Goal: Communication & Community: Answer question/provide support

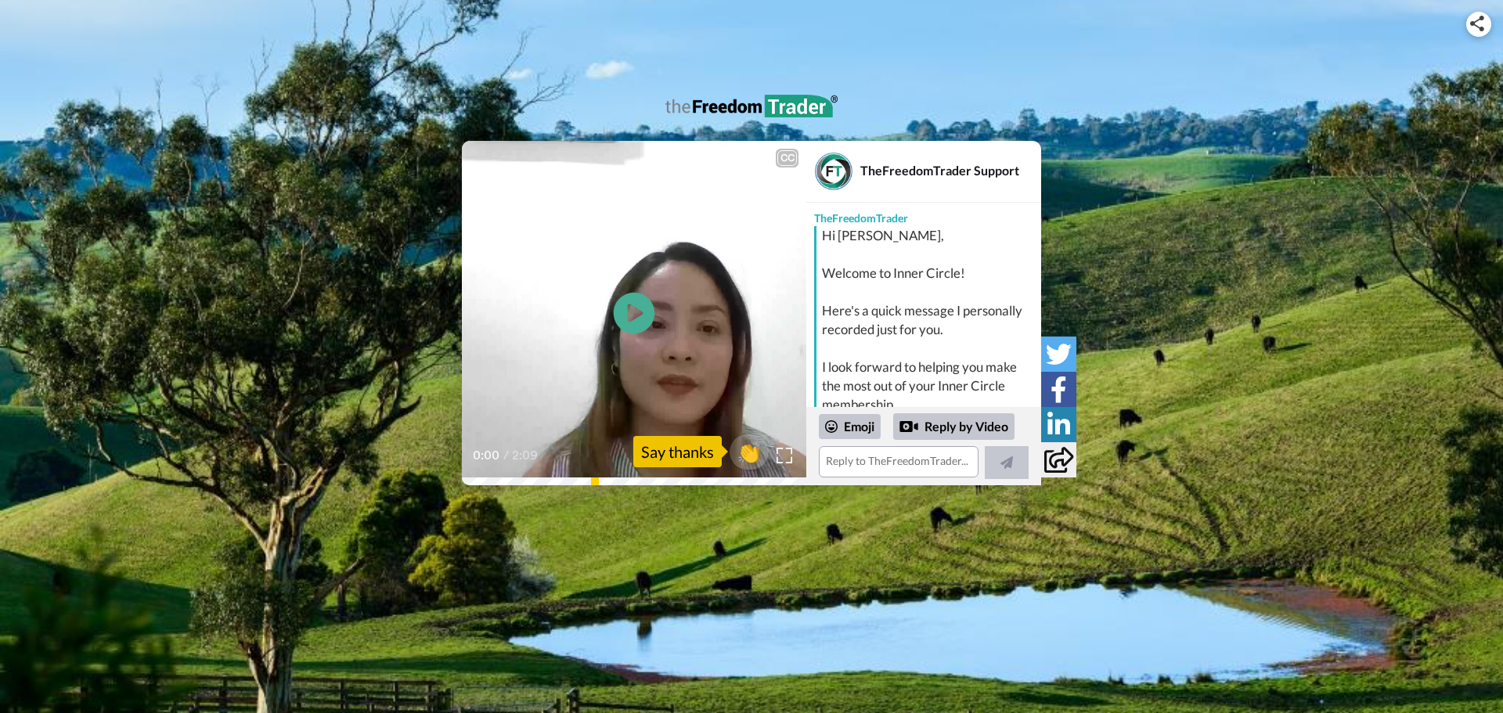
click at [635, 314] on icon "Play/Pause" at bounding box center [635, 313] width 42 height 74
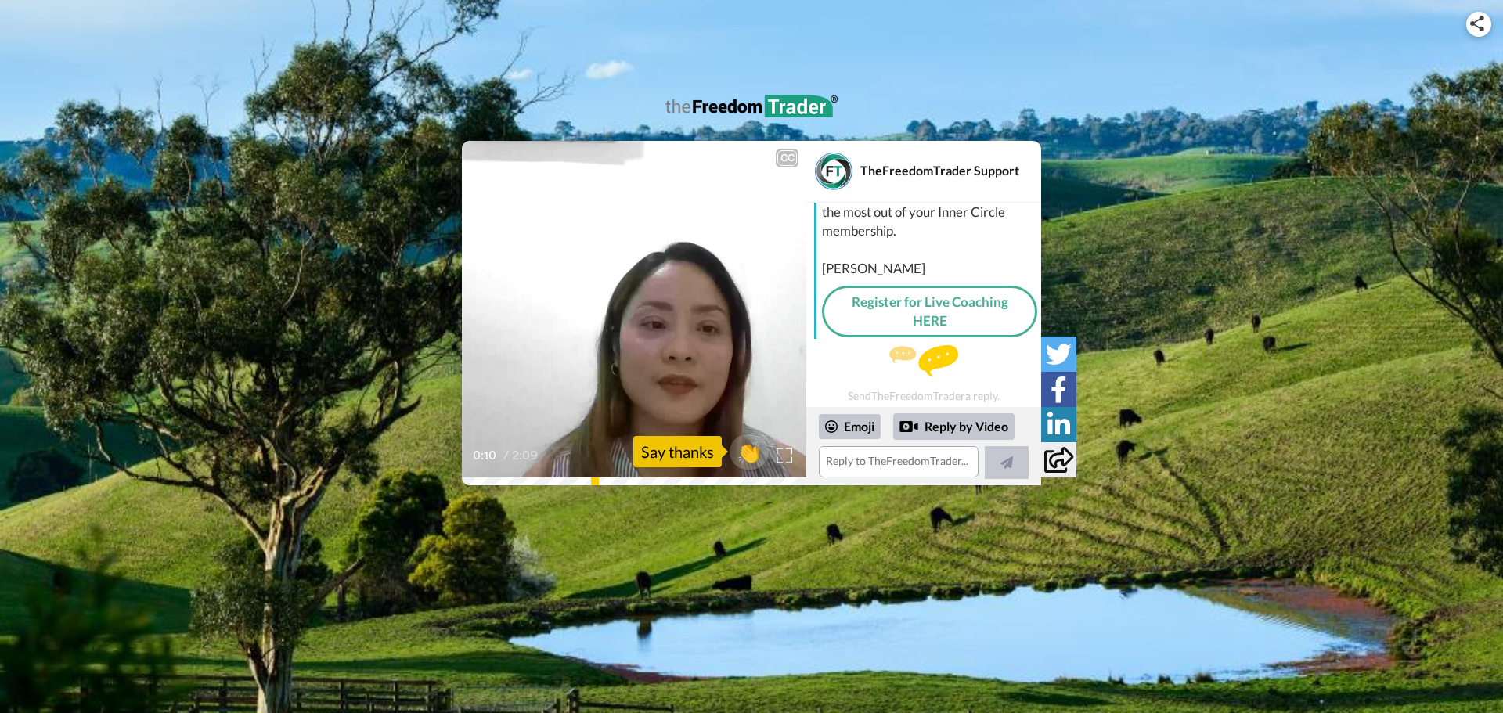
scroll to position [177, 0]
click at [782, 459] on img at bounding box center [785, 455] width 16 height 16
click at [838, 460] on textarea at bounding box center [899, 461] width 160 height 31
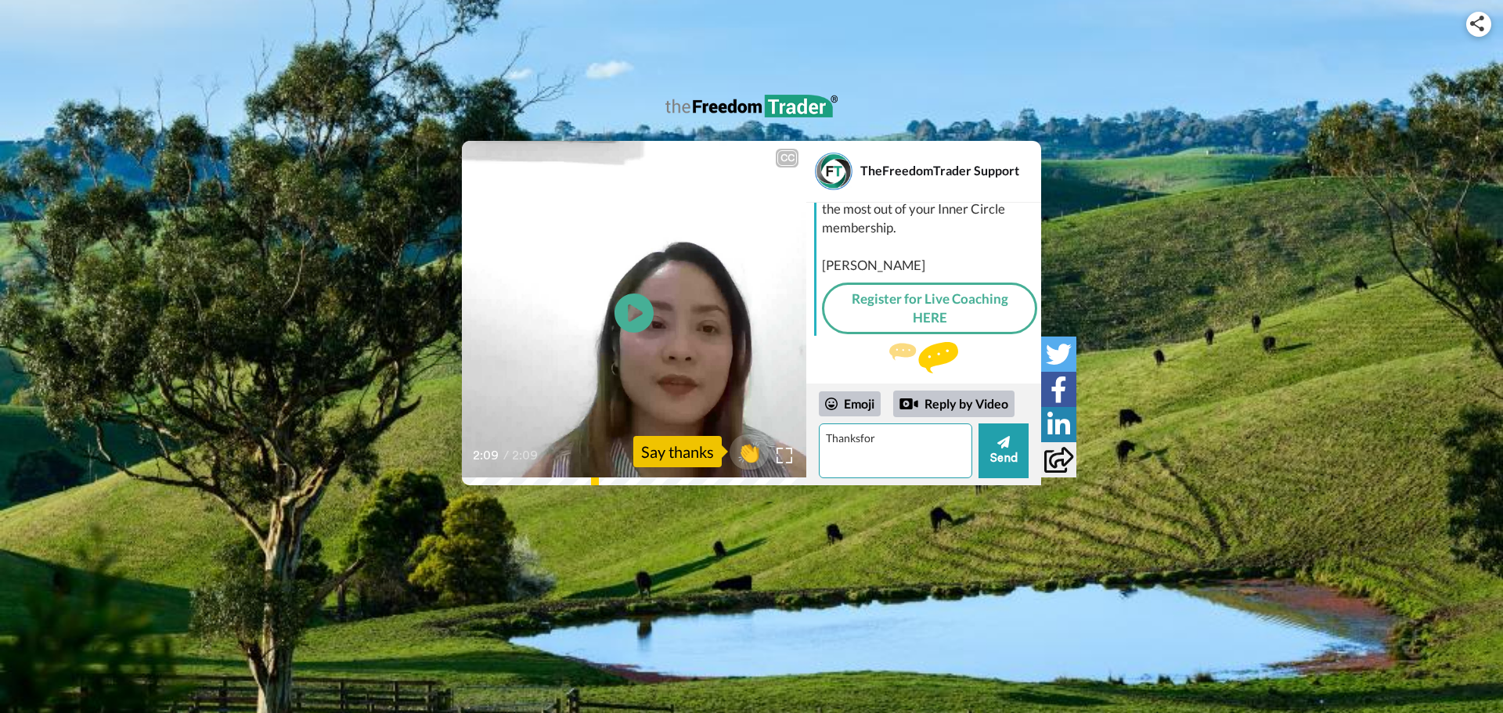
click at [859, 438] on textarea "Thanksfor" at bounding box center [895, 451] width 153 height 55
click at [886, 460] on textarea "Thanks for Video" at bounding box center [899, 461] width 160 height 31
click at [907, 438] on textarea "Thanks for video" at bounding box center [895, 451] width 153 height 55
click at [884, 470] on textarea "Thanks for video. Loving the blueprint program.I'monmyway" at bounding box center [895, 451] width 153 height 55
click at [838, 469] on textarea "Thanks for video. Loving the blueprint program.I'm onmyway" at bounding box center [895, 451] width 153 height 55
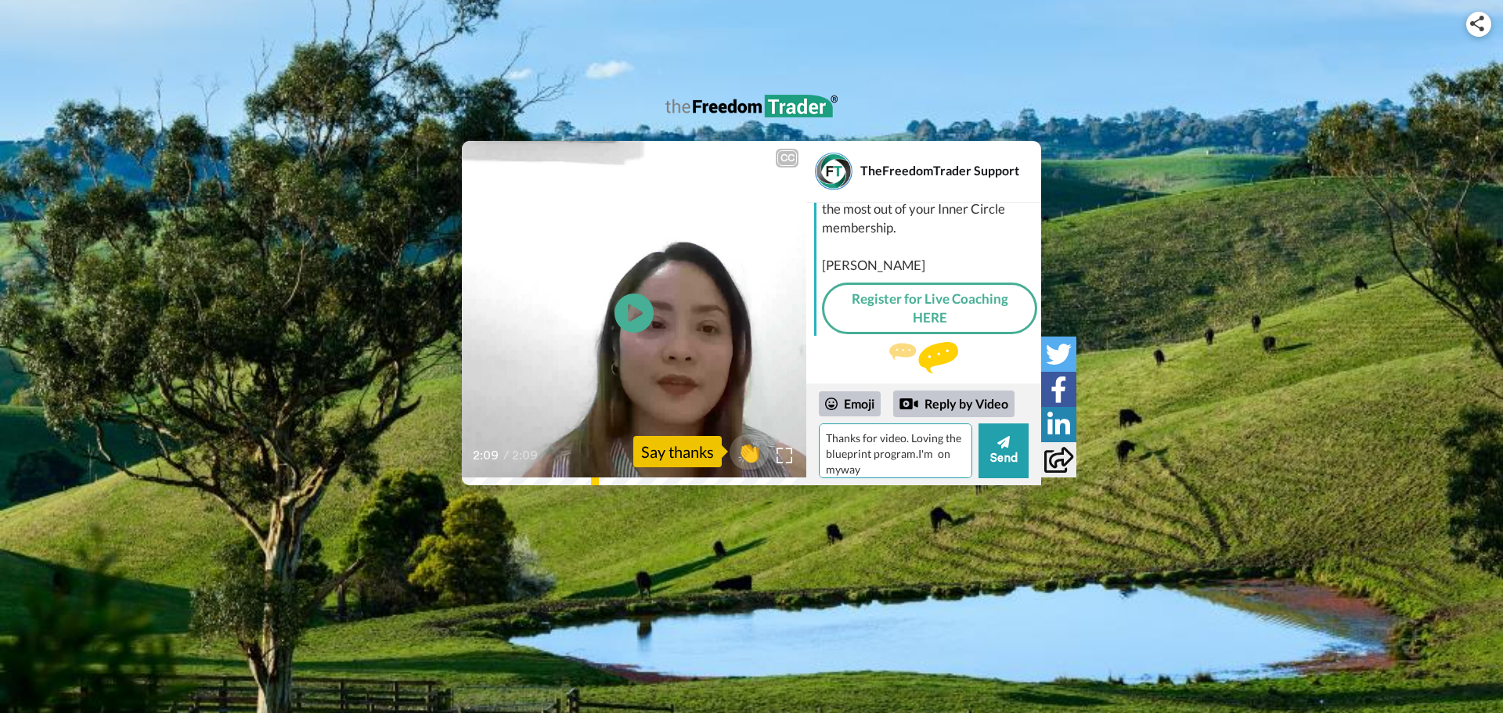
click at [853, 469] on textarea "Thanks for video. Loving the blueprint program.I'm on myway" at bounding box center [895, 451] width 153 height 55
click at [933, 454] on textarea "Thanks for video. Loving the blueprint program.I'm on my way" at bounding box center [895, 451] width 153 height 55
click at [878, 469] on textarea "Thanks for video. Loving the blueprint program. I'm on my way" at bounding box center [895, 451] width 153 height 55
click at [929, 470] on textarea "Thanks for video. Loving the blueprint program. I'm on my way to start trading.…" at bounding box center [895, 451] width 153 height 55
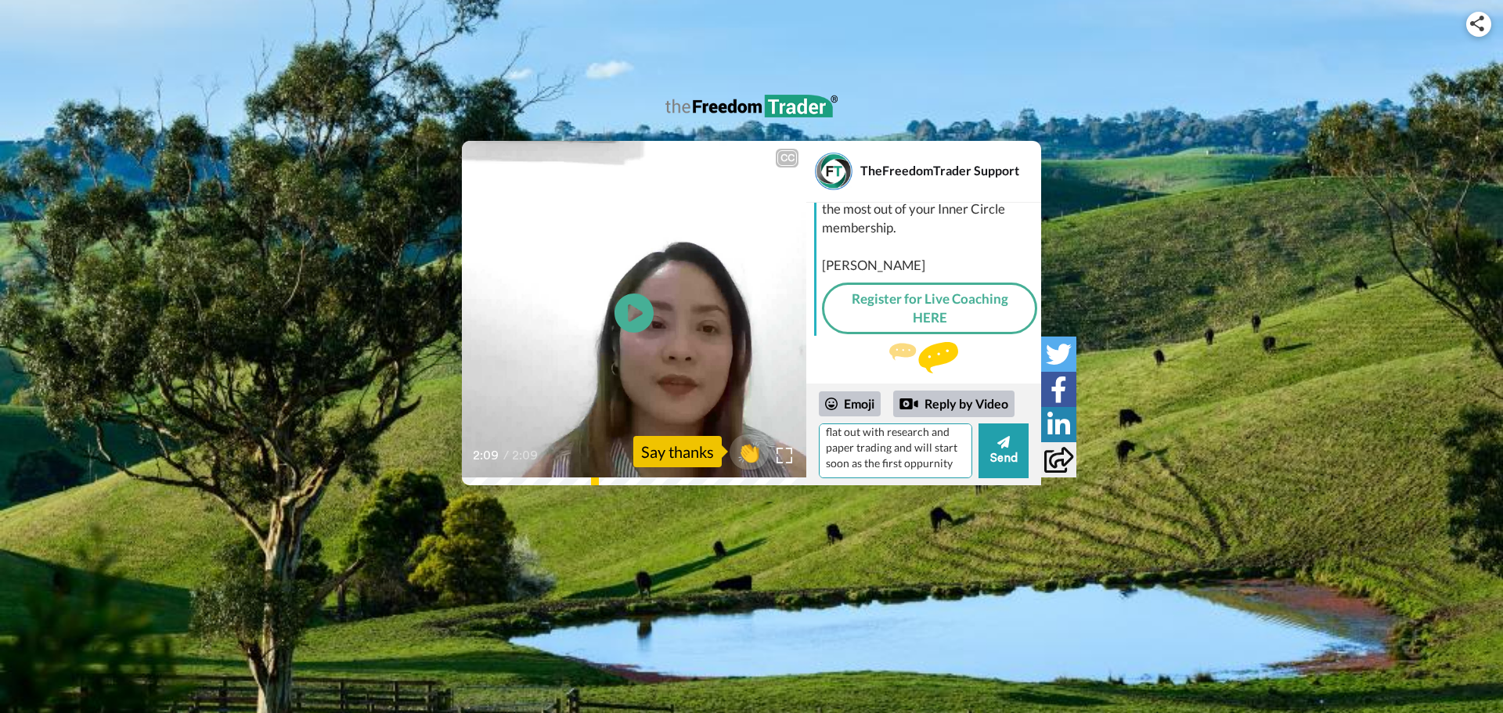
scroll to position [61, 0]
drag, startPoint x: 852, startPoint y: 472, endPoint x: 896, endPoint y: 510, distance: 57.8
click at [900, 514] on div "CC Play/Pause 2:09 / 2:09 👏 Say thanks TheFreedomTrader Support TheFreedomTrade…" at bounding box center [751, 266] width 1503 height 532
click at [931, 461] on textarea "Thanks for video. Loving the blueprint program. I'm on my way to start trading.…" at bounding box center [899, 461] width 160 height 31
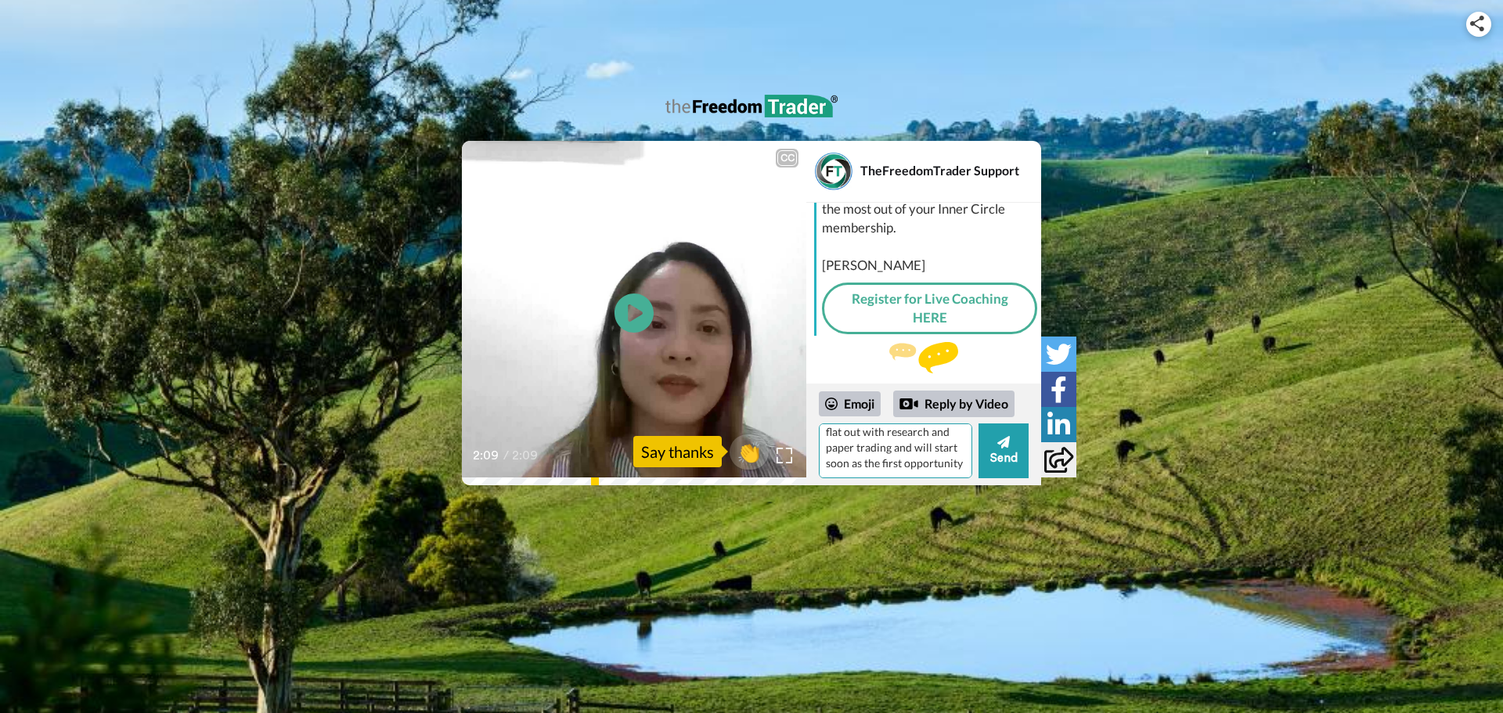
scroll to position [69, 0]
type textarea "Thanks for video. Loving the blueprint program. I'm on my way to start trading.…"
